Goal: Check status: Check status

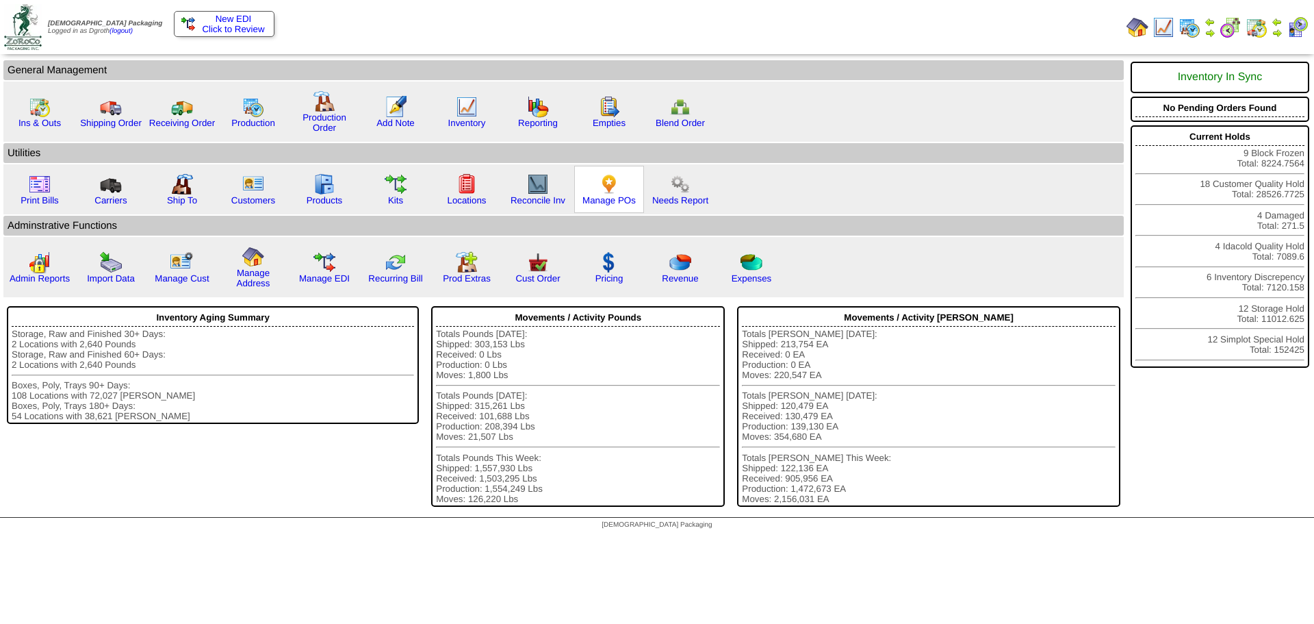
click at [606, 190] on img at bounding box center [609, 184] width 22 height 22
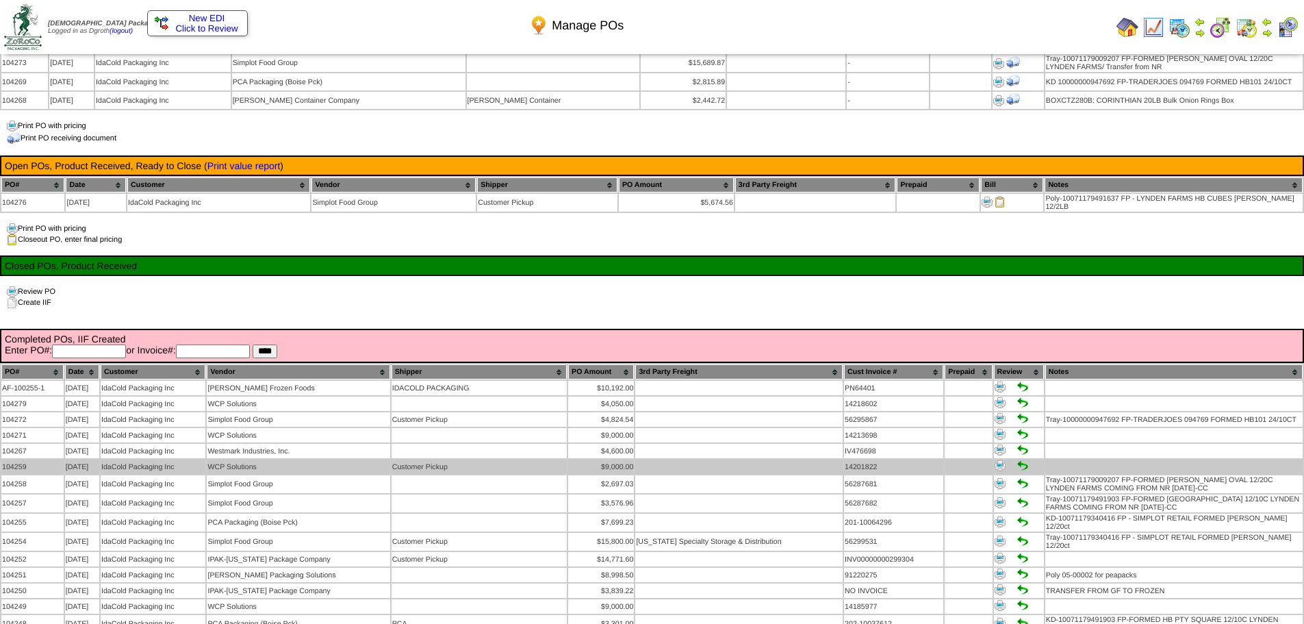
scroll to position [137, 0]
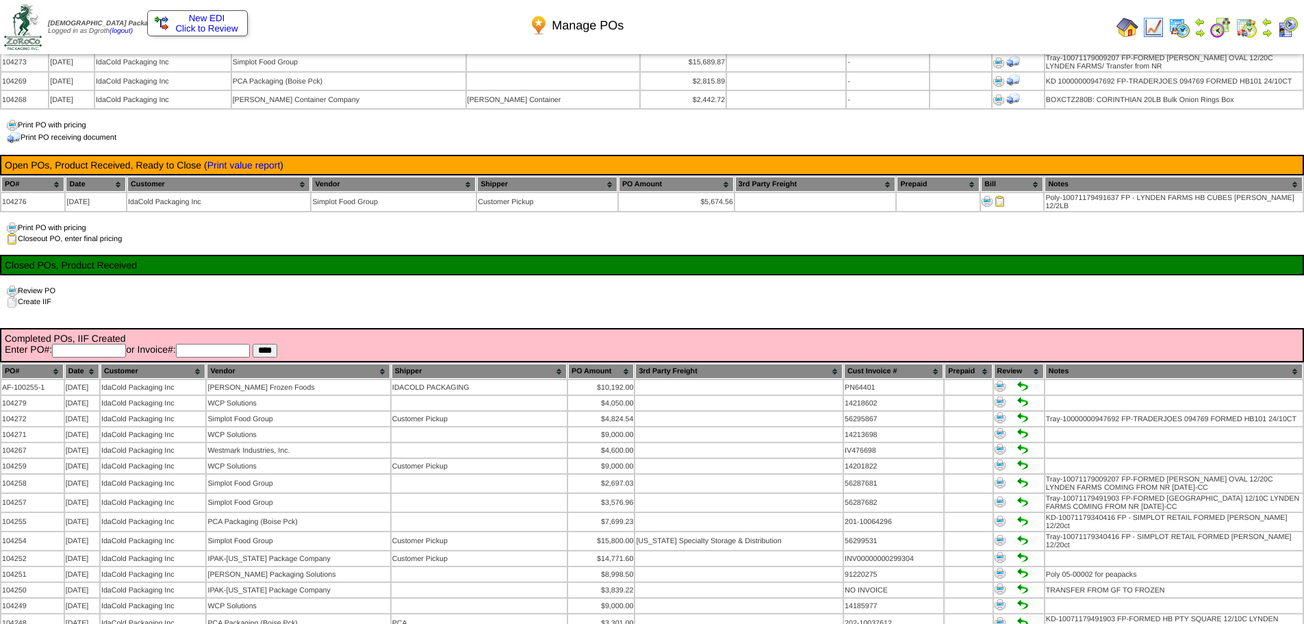
click at [107, 345] on input "text" at bounding box center [89, 351] width 74 height 14
type input "*"
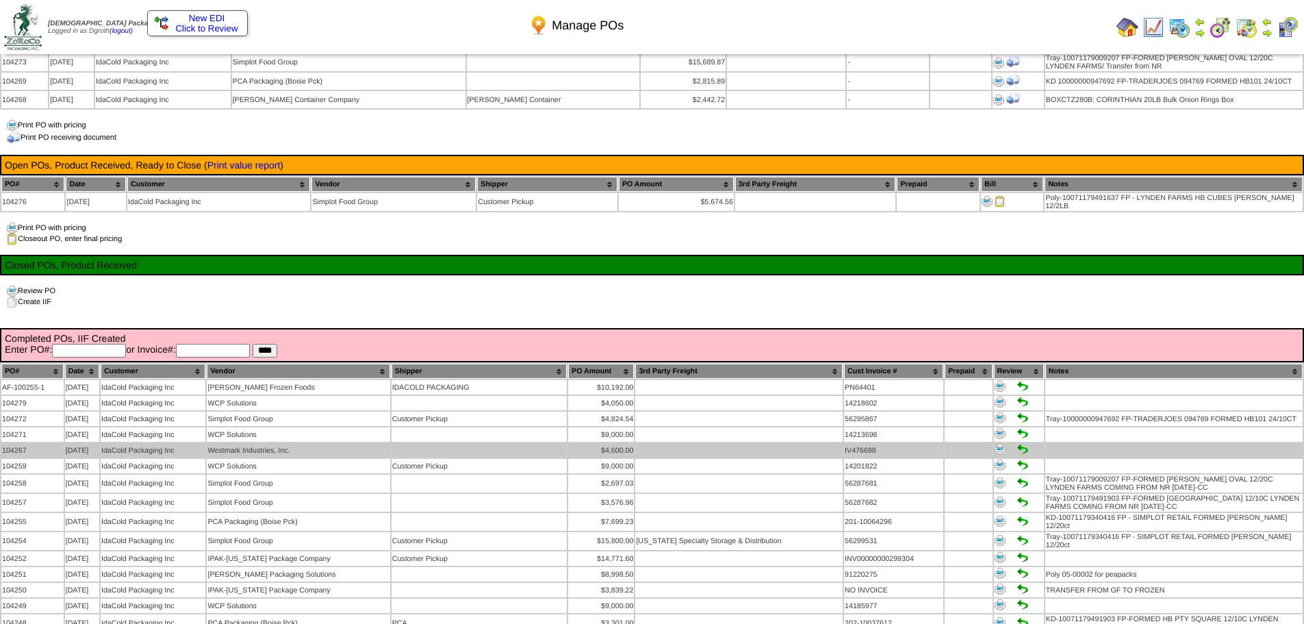
click at [41, 443] on td "104267" at bounding box center [32, 450] width 62 height 14
click at [996, 444] on img at bounding box center [999, 449] width 11 height 11
